Goal: Navigation & Orientation: Understand site structure

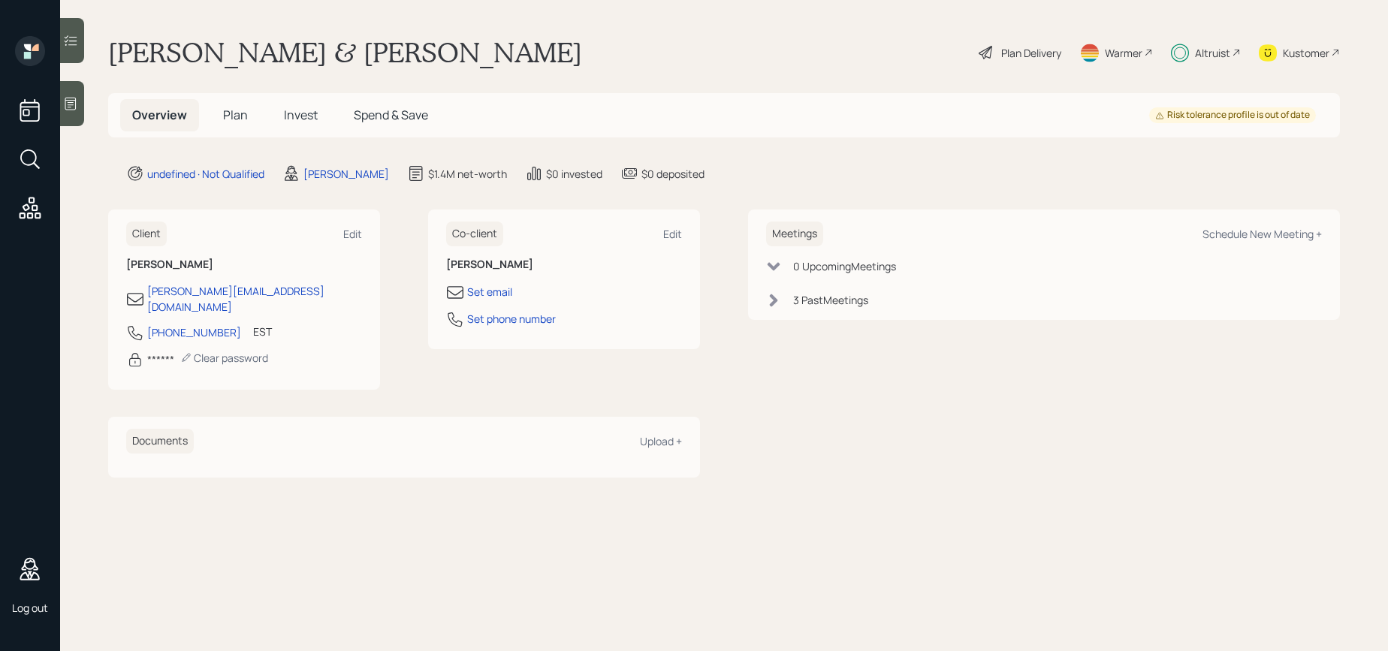
click at [242, 113] on span "Plan" at bounding box center [235, 115] width 25 height 17
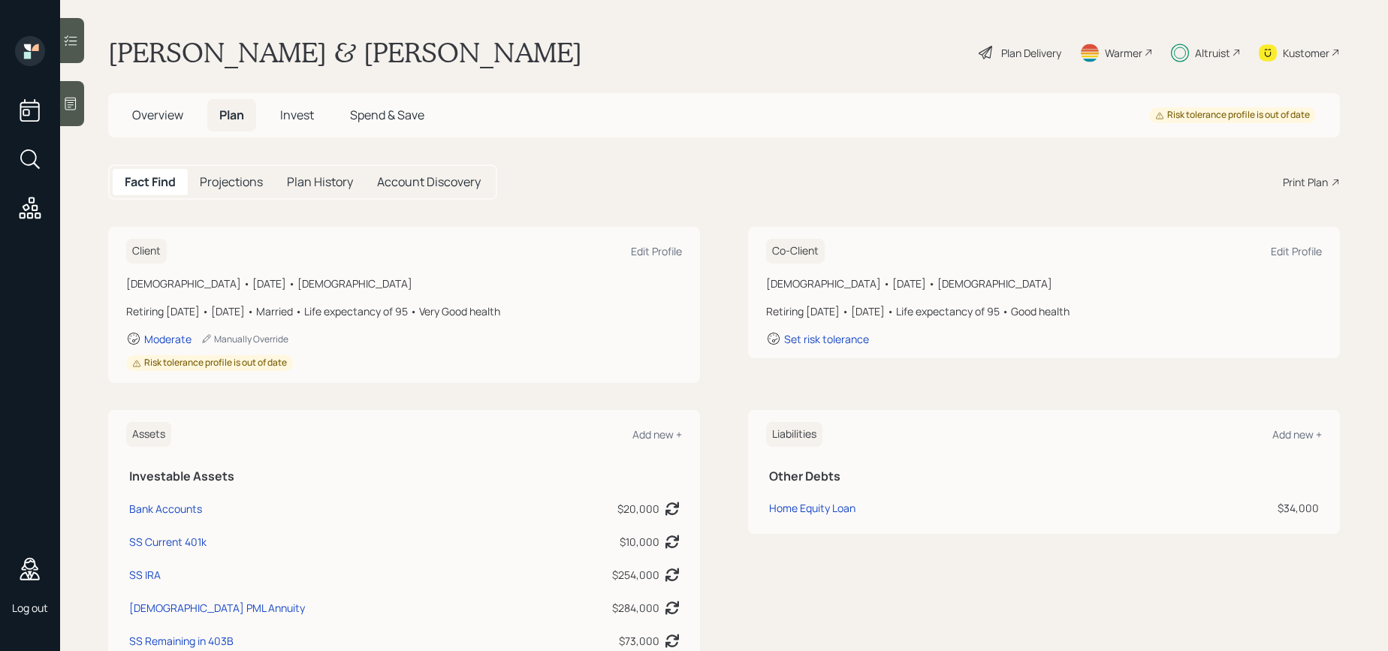
click at [301, 119] on span "Invest" at bounding box center [297, 115] width 34 height 17
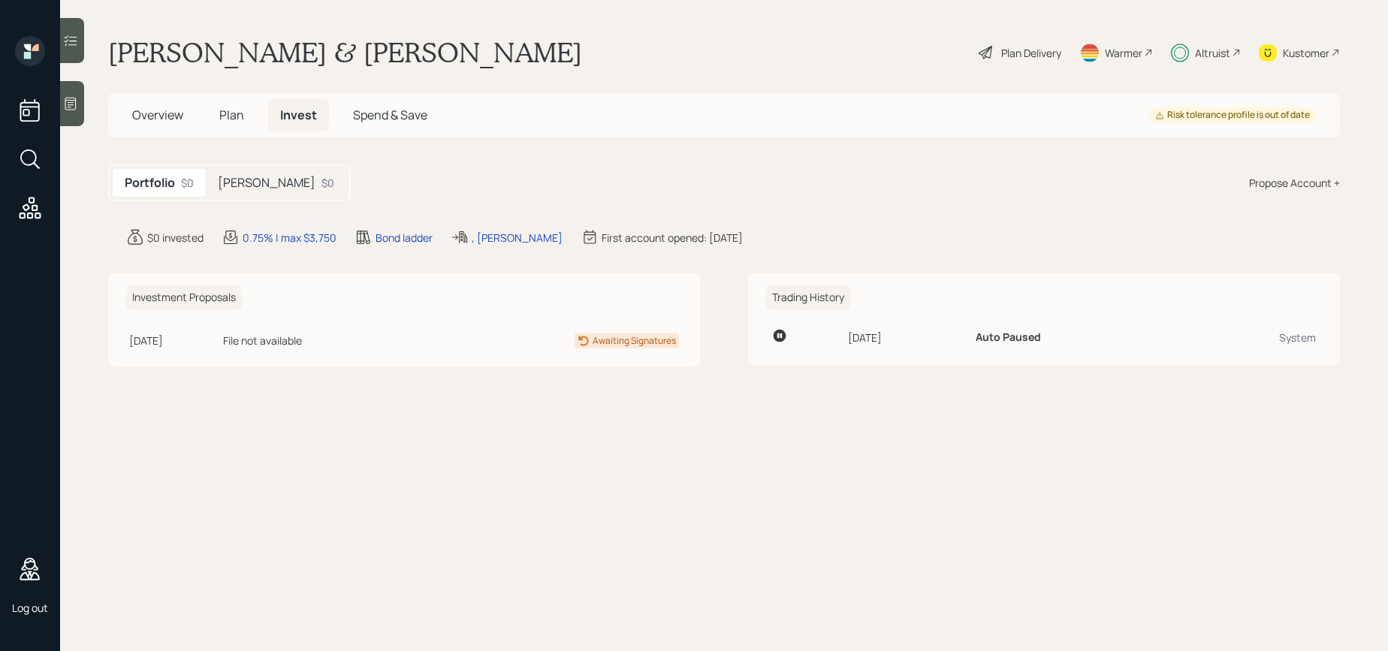
click at [414, 110] on span "Spend & Save" at bounding box center [390, 115] width 74 height 17
